Goal: Navigation & Orientation: Find specific page/section

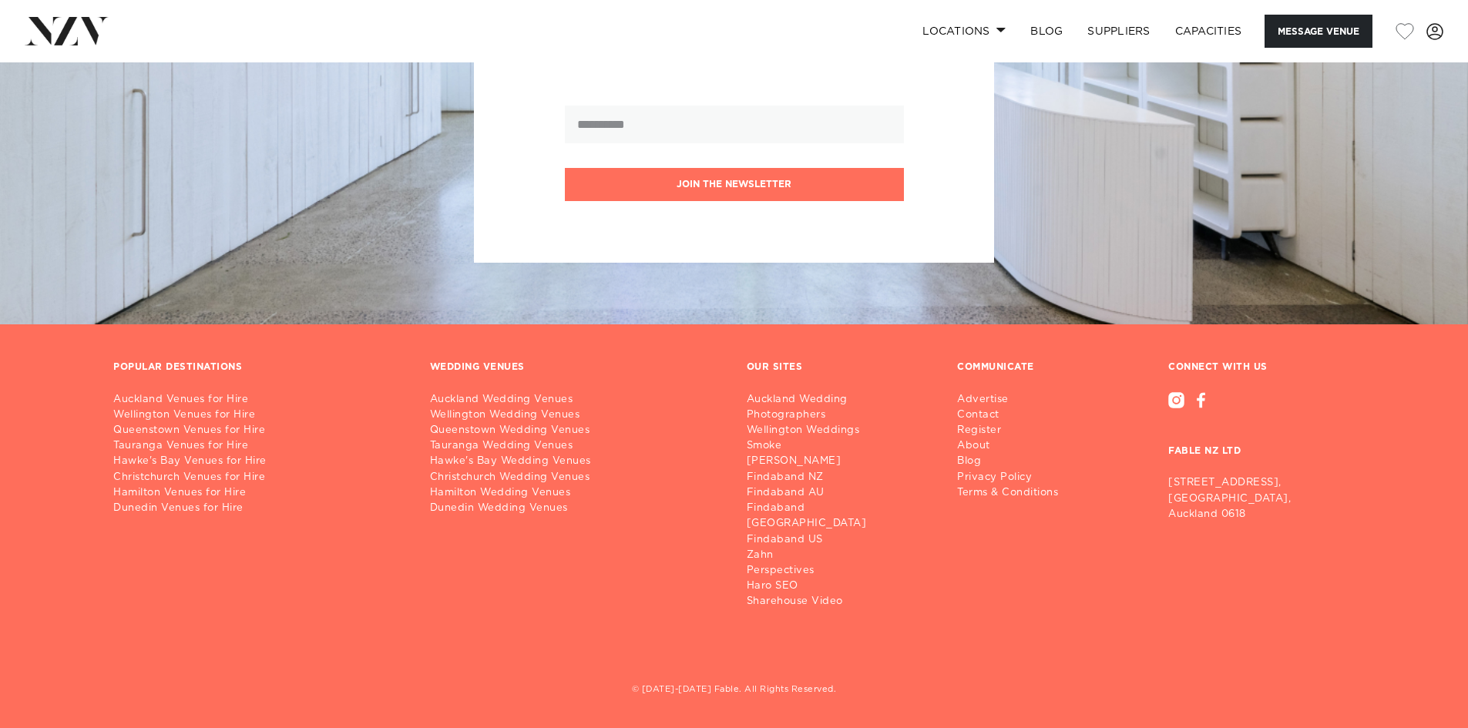
scroll to position [4118, 0]
click at [982, 27] on link "Locations" at bounding box center [964, 31] width 108 height 33
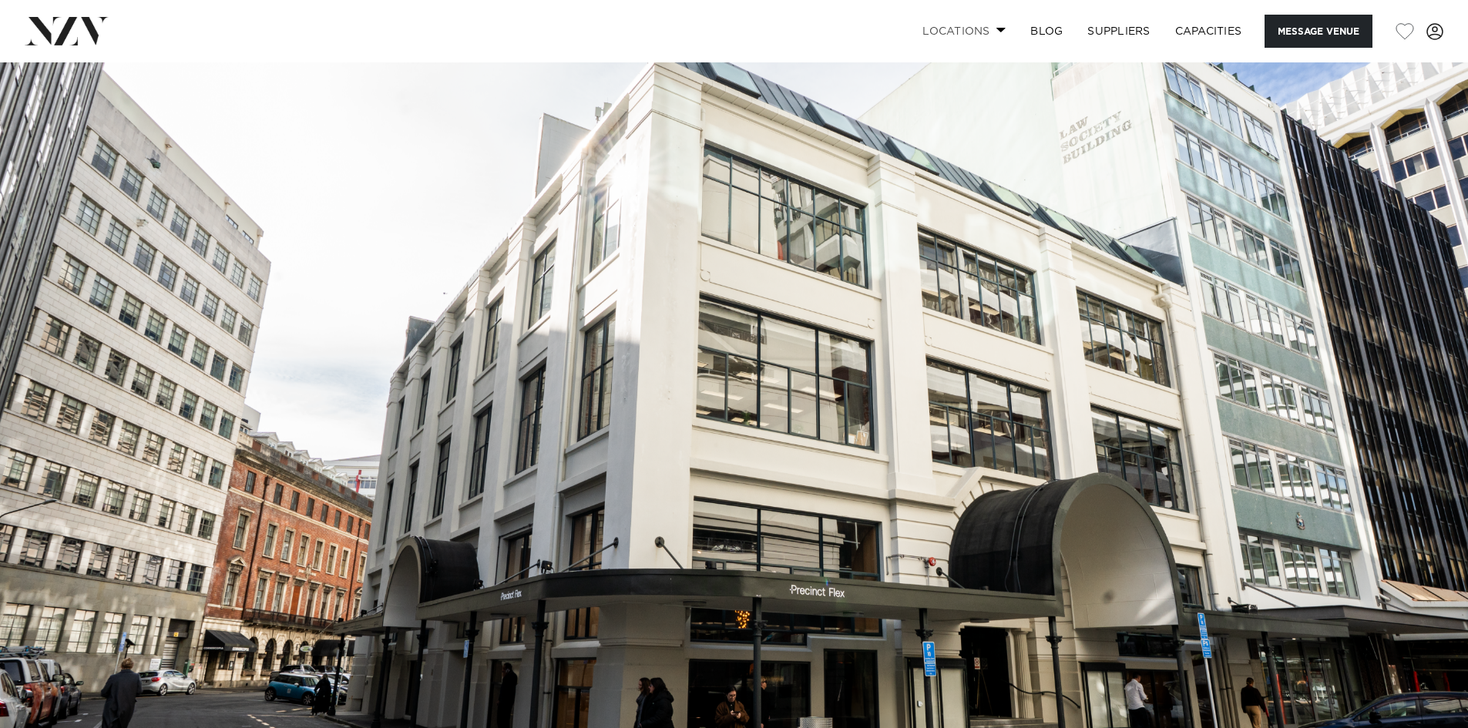
click at [979, 37] on link "Locations" at bounding box center [964, 31] width 108 height 33
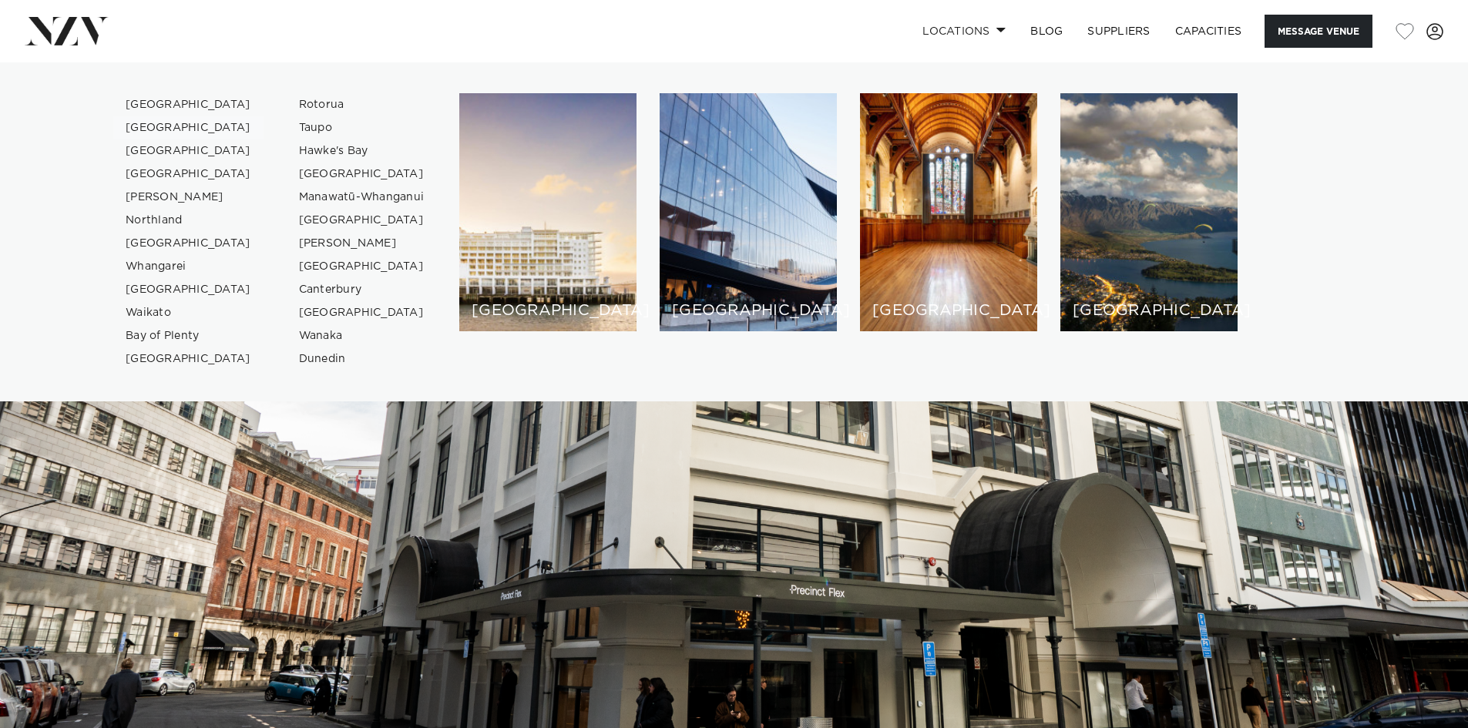
click at [152, 128] on link "[GEOGRAPHIC_DATA]" at bounding box center [188, 127] width 150 height 23
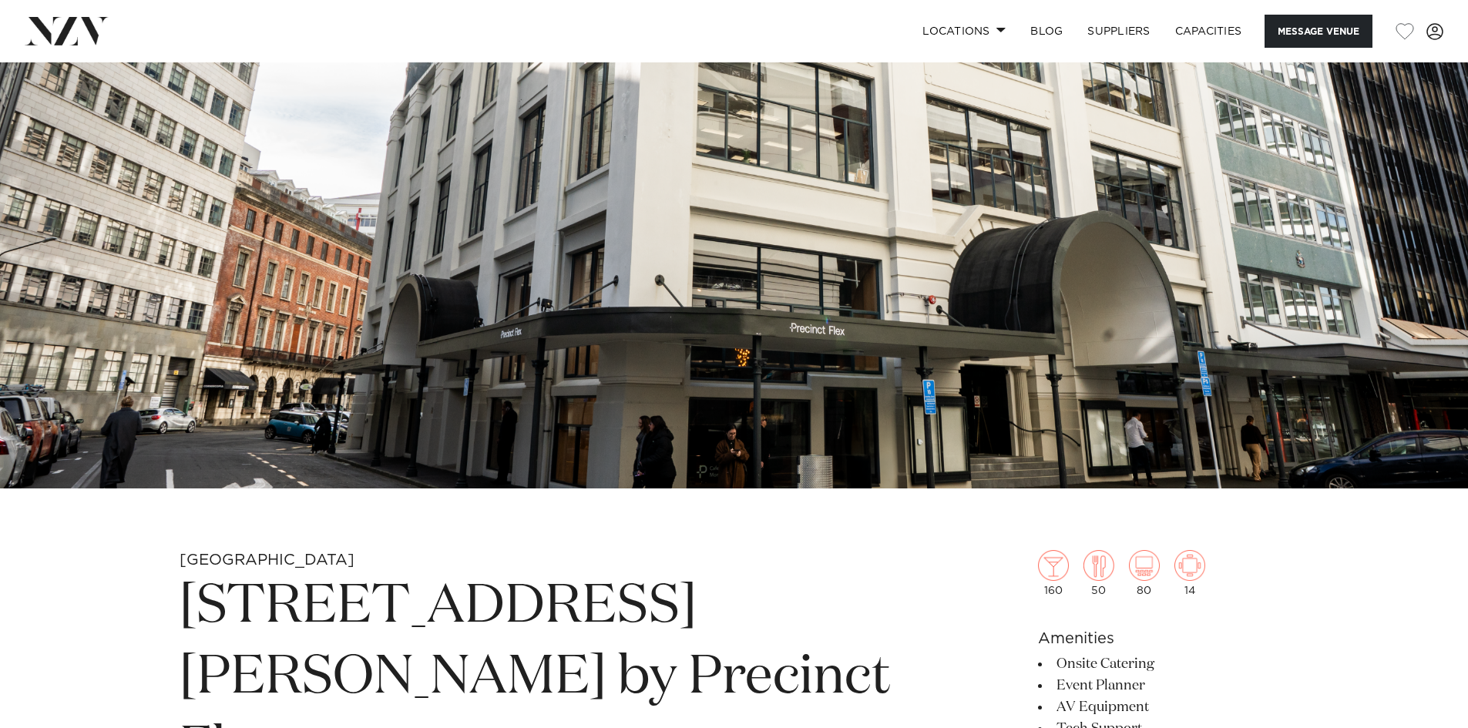
scroll to position [308, 0]
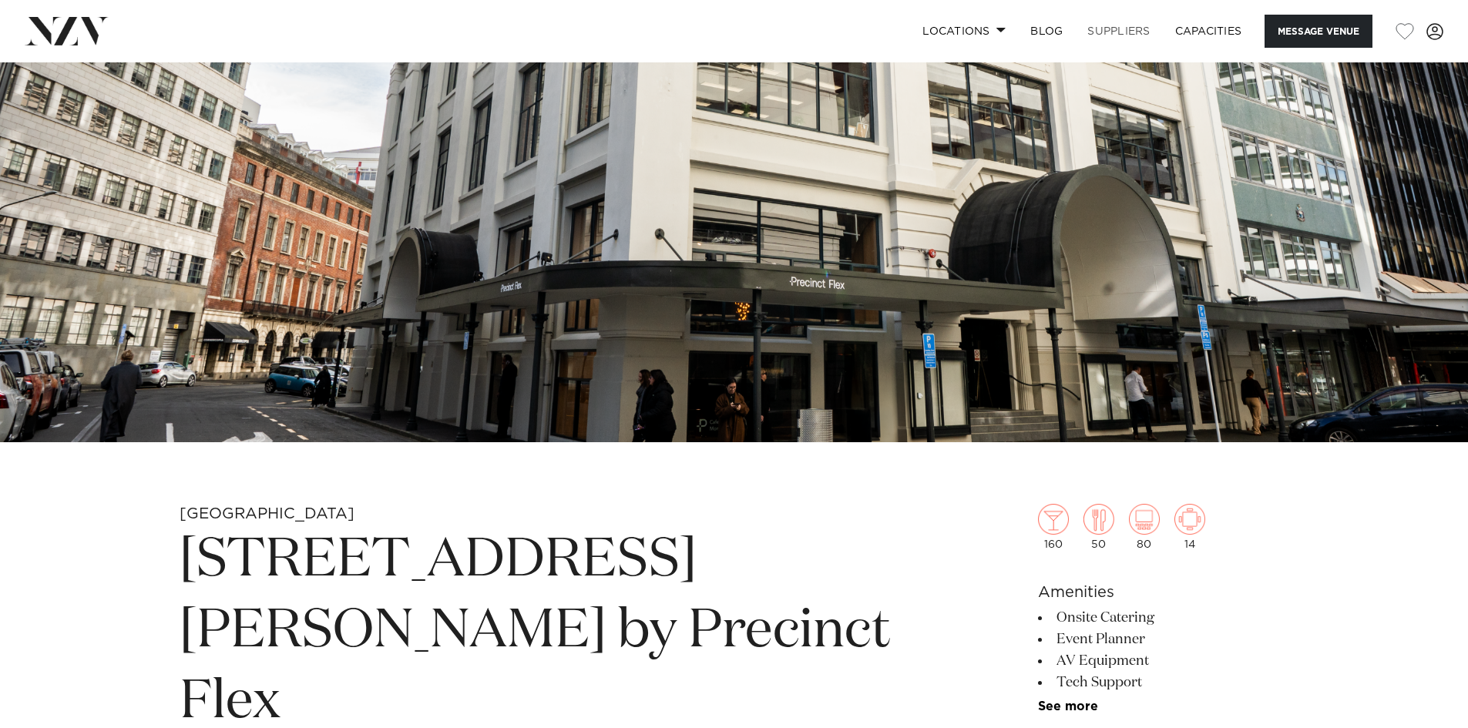
click at [1129, 34] on link "SUPPLIERS" at bounding box center [1118, 31] width 87 height 33
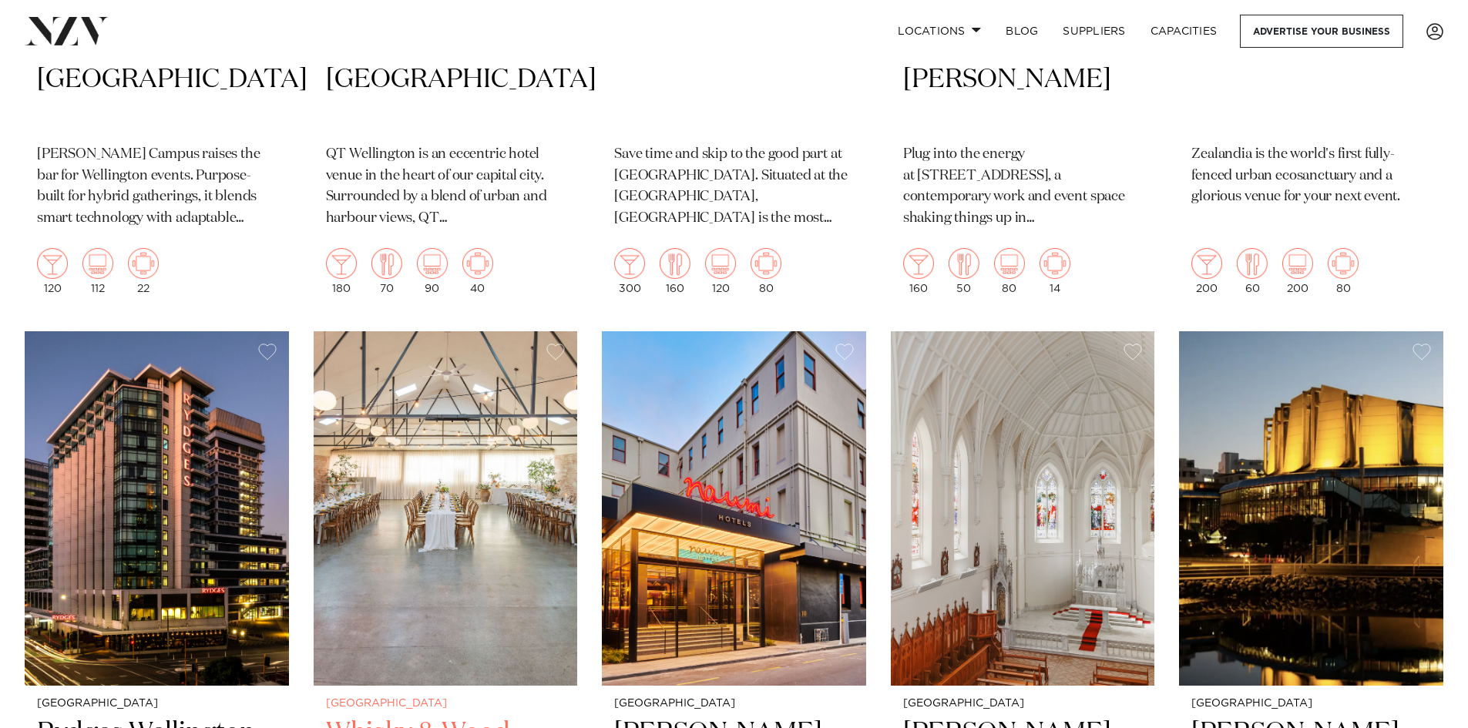
scroll to position [1156, 0]
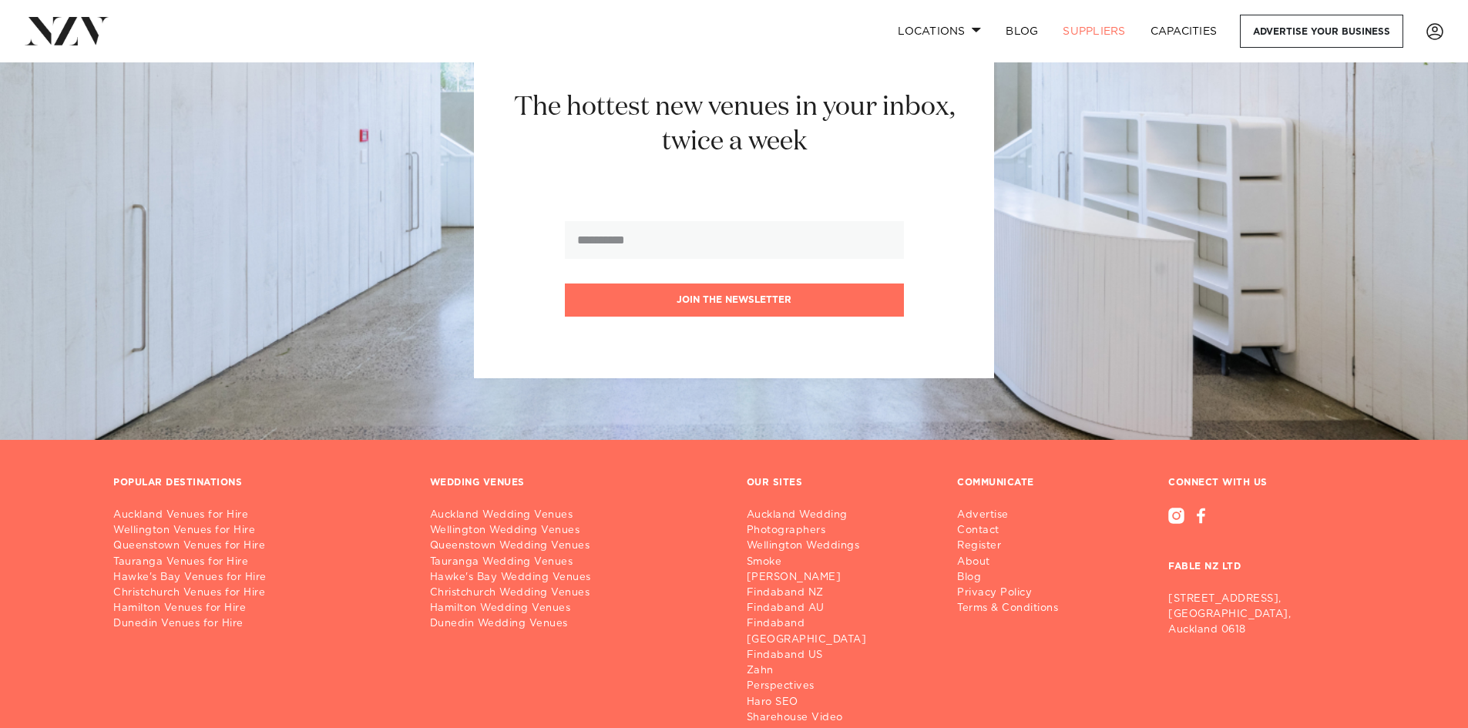
scroll to position [2641, 0]
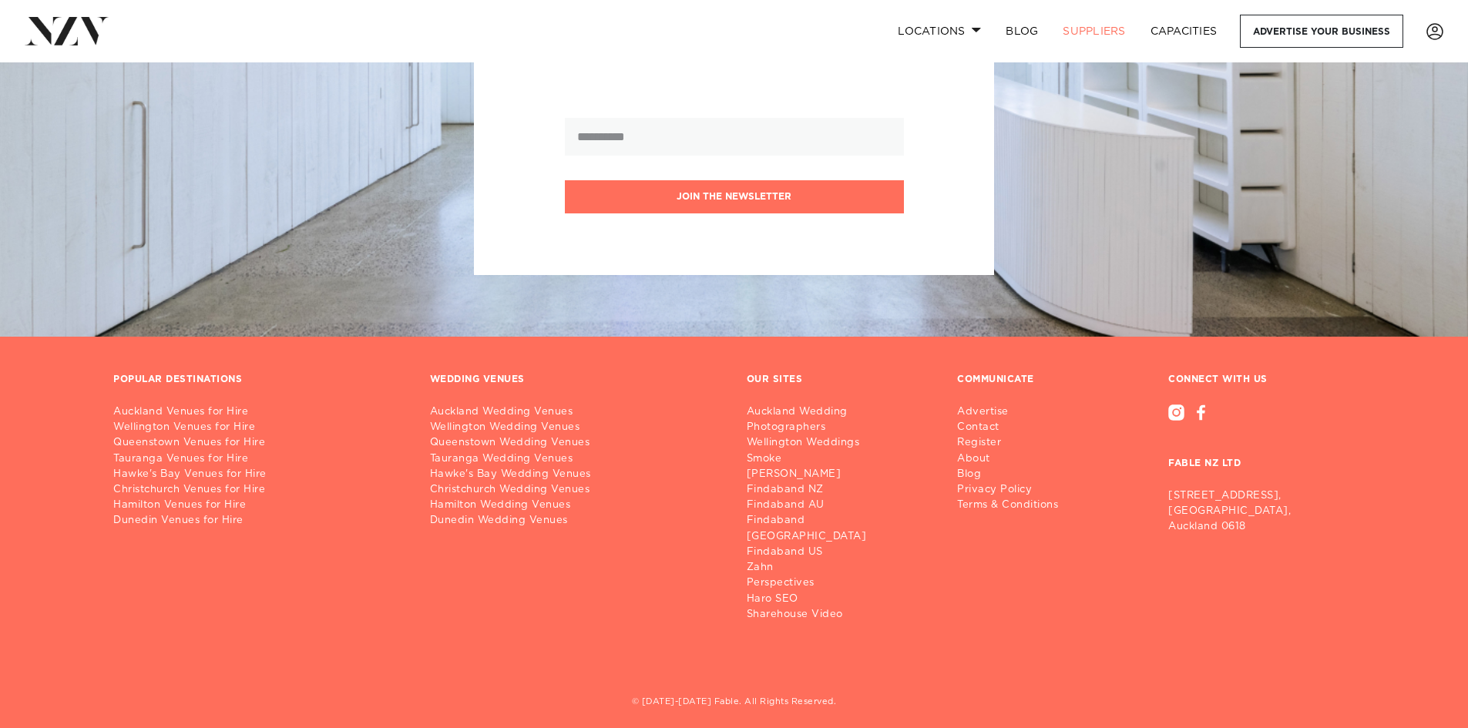
drag, startPoint x: 1218, startPoint y: 463, endPoint x: 1234, endPoint y: 463, distance: 16.2
click at [1221, 463] on h3 "FABLE NZ LTD" at bounding box center [1261, 452] width 186 height 62
drag, startPoint x: 1234, startPoint y: 463, endPoint x: 1120, endPoint y: 467, distance: 114.1
click at [1120, 467] on div "POPULAR DESTINATIONS [GEOGRAPHIC_DATA] Venues for Hire Wellington Venues for Hi…" at bounding box center [734, 517] width 1266 height 286
click at [1119, 529] on div "COMMUNICATE Advertise Contact Register About Blog Privacy Policy Terms & Condit…" at bounding box center [1050, 498] width 211 height 249
